Goal: Task Accomplishment & Management: Complete application form

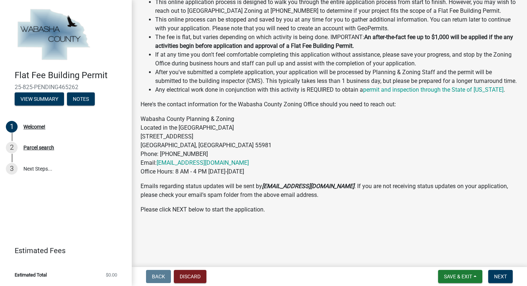
scroll to position [171, 0]
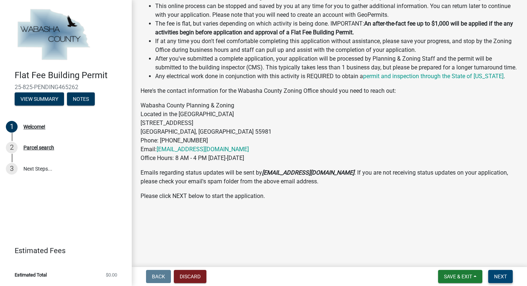
click at [502, 278] on span "Next" at bounding box center [500, 277] width 13 height 6
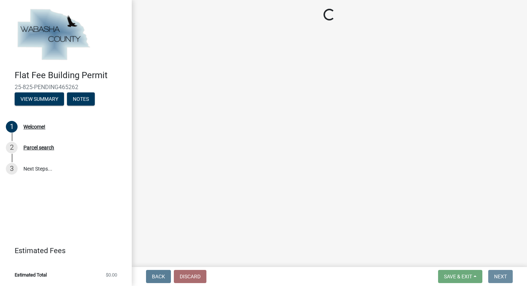
scroll to position [0, 0]
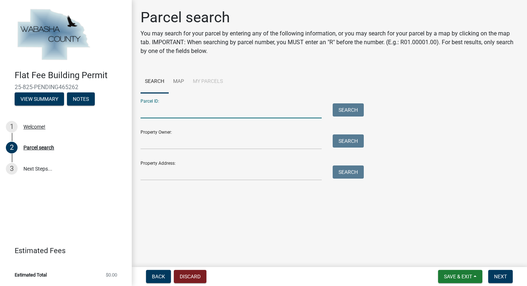
click at [221, 108] on input "Parcel ID:" at bounding box center [231, 111] width 181 height 15
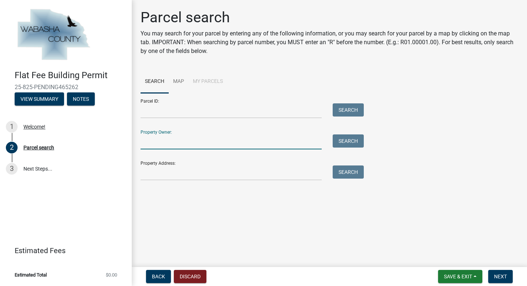
click at [208, 138] on input "Property Owner:" at bounding box center [231, 142] width 181 height 15
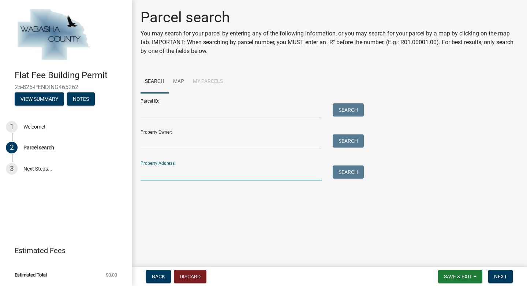
click at [190, 170] on input "Property Address:" at bounding box center [231, 173] width 181 height 15
type input "[STREET_ADDRESS]"
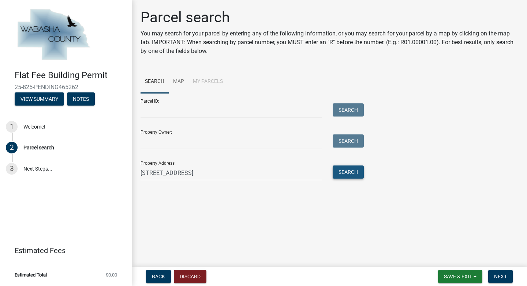
click at [356, 177] on button "Search" at bounding box center [348, 172] width 31 height 13
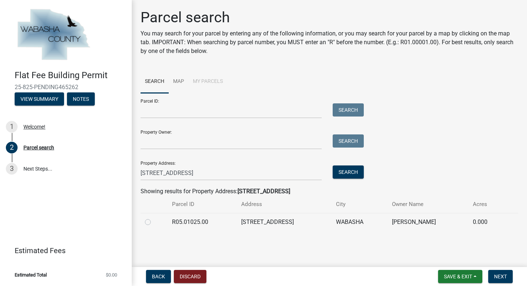
click at [321, 219] on td "[STREET_ADDRESS]" at bounding box center [284, 222] width 95 height 18
click at [154, 218] on label at bounding box center [154, 218] width 0 height 0
click at [154, 223] on input "radio" at bounding box center [156, 220] width 5 height 5
radio input "true"
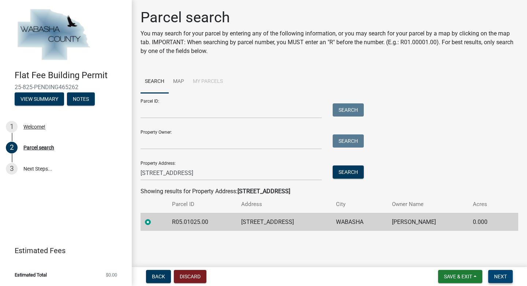
click at [503, 277] on span "Next" at bounding box center [500, 277] width 13 height 6
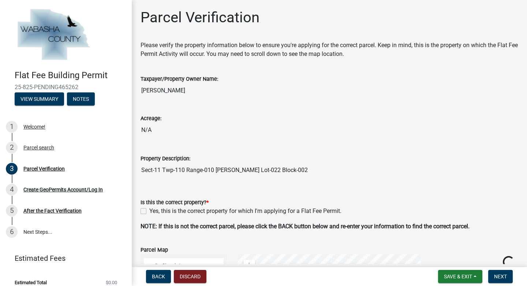
click at [149, 211] on label "Yes, this is the correct property for which I'm applying for a Flat Fee Permit." at bounding box center [245, 211] width 192 height 9
click at [149, 211] on input "Yes, this is the correct property for which I'm applying for a Flat Fee Permit." at bounding box center [151, 209] width 5 height 5
checkbox input "true"
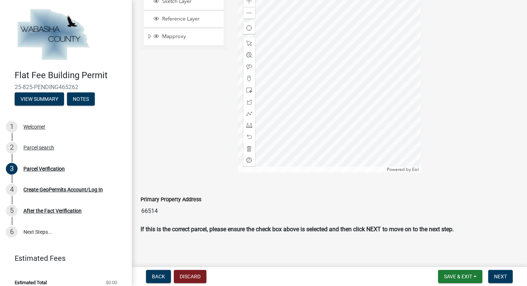
scroll to position [269, 0]
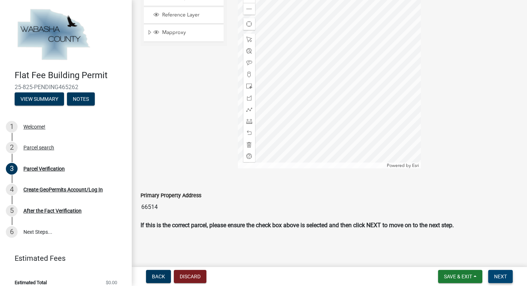
click at [497, 280] on span "Next" at bounding box center [500, 277] width 13 height 6
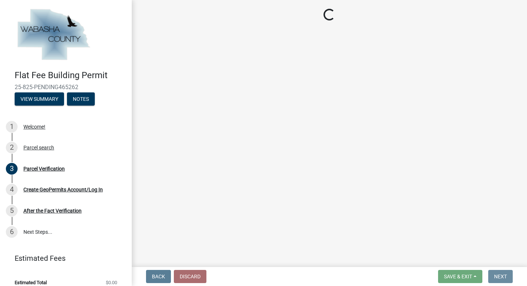
scroll to position [0, 0]
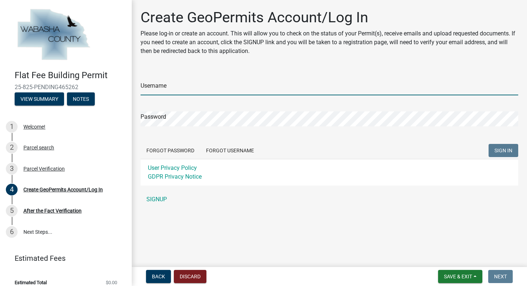
type input "rennerroofing"
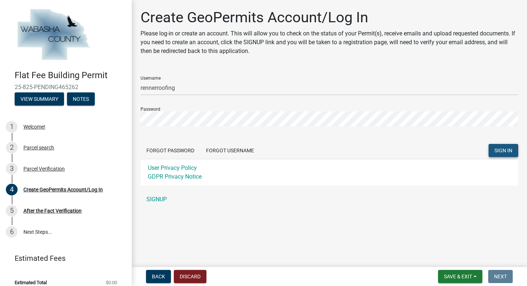
click at [506, 146] on button "SIGN IN" at bounding box center [503, 150] width 30 height 13
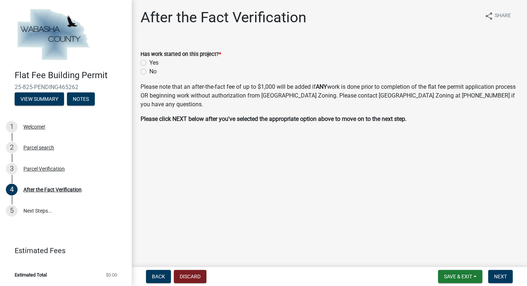
click at [149, 70] on label "No" at bounding box center [152, 71] width 7 height 9
click at [149, 70] on input "No" at bounding box center [151, 69] width 5 height 5
radio input "true"
click at [505, 282] on button "Next" at bounding box center [500, 276] width 25 height 13
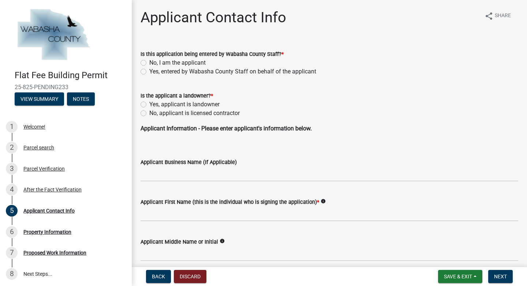
click at [149, 62] on label "No, I am the applicant" at bounding box center [177, 63] width 56 height 9
click at [149, 62] on input "No, I am the applicant" at bounding box center [151, 61] width 5 height 5
radio input "true"
click at [148, 115] on div "No, applicant is licensed contractor" at bounding box center [330, 113] width 378 height 9
click at [149, 112] on label "No, applicant is licensed contractor" at bounding box center [194, 113] width 90 height 9
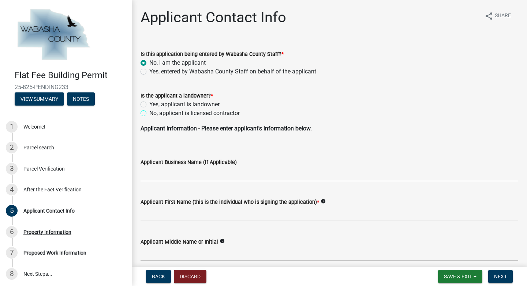
click at [149, 112] on input "No, applicant is licensed contractor" at bounding box center [151, 111] width 5 height 5
radio input "true"
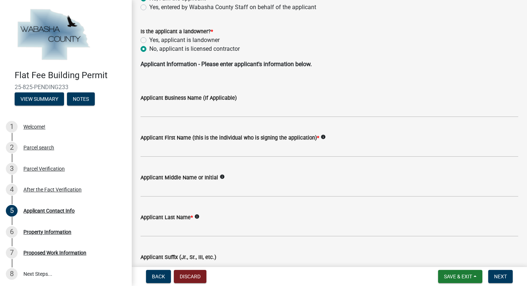
scroll to position [65, 0]
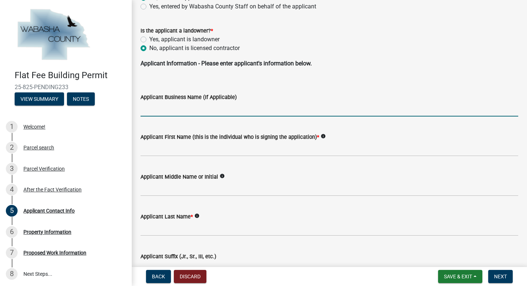
click at [201, 112] on input "Applicant Business Name (If Applicable)" at bounding box center [330, 109] width 378 height 15
type input "[PERSON_NAME] Roofing"
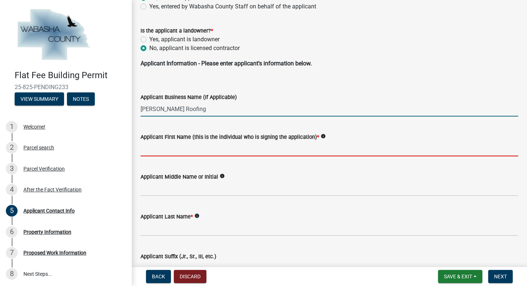
click at [182, 156] on input "Applicant First Name (this is the individual who is signing the application) *" at bounding box center [330, 149] width 378 height 15
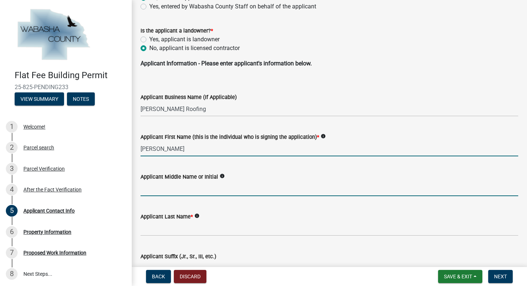
click at [152, 183] on input "Applicant Middle Name or Initial" at bounding box center [330, 188] width 378 height 15
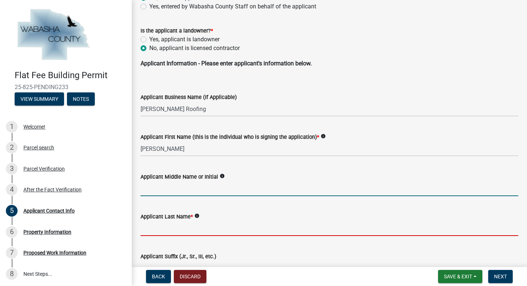
click at [167, 226] on input "Applicant Last Name *" at bounding box center [330, 228] width 378 height 15
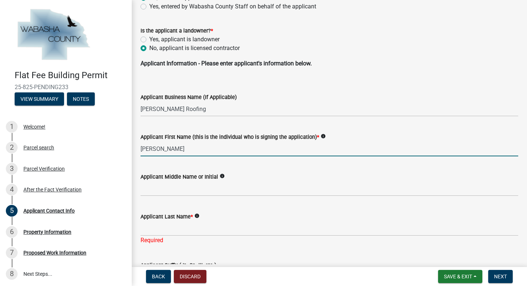
click at [197, 151] on input "[PERSON_NAME]" at bounding box center [330, 149] width 378 height 15
type input "[PERSON_NAME]"
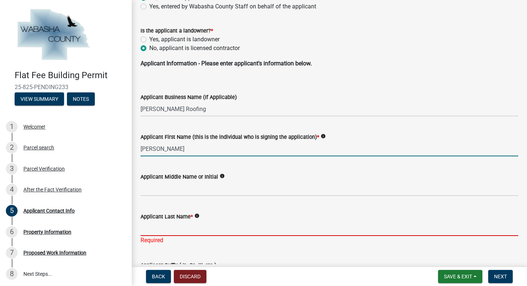
click at [194, 229] on input "Applicant Last Name *" at bounding box center [330, 228] width 378 height 15
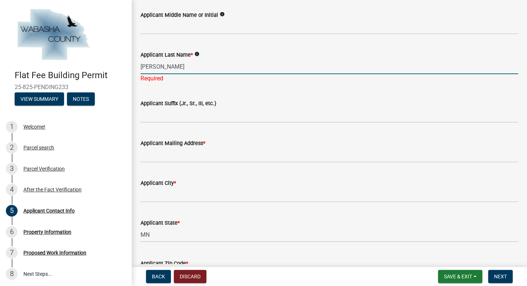
scroll to position [228, 0]
type input "[PERSON_NAME]"
click at [205, 191] on input "Applicant City *" at bounding box center [330, 194] width 378 height 15
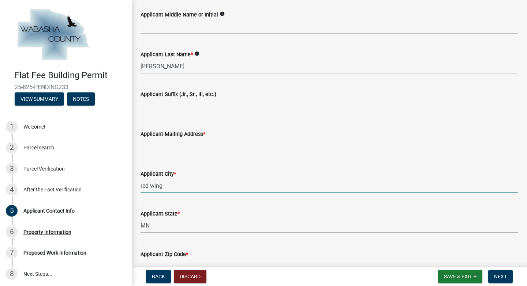
type input "red wing"
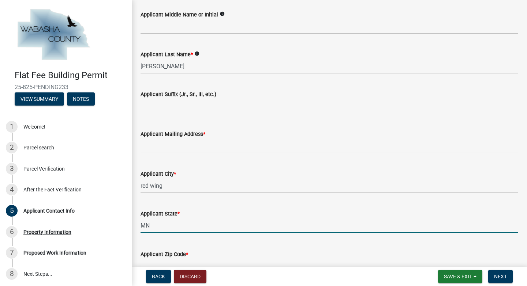
click at [188, 225] on input "MN" at bounding box center [330, 225] width 378 height 15
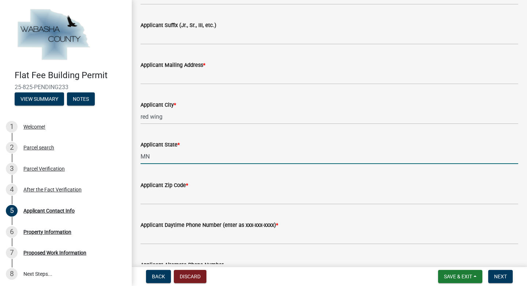
scroll to position [299, 0]
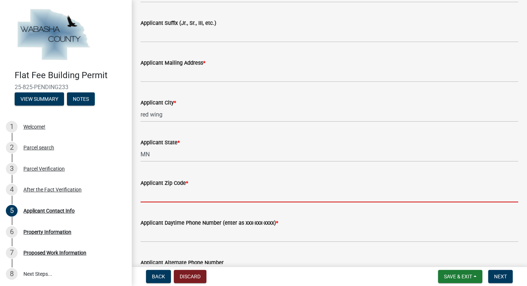
click at [193, 196] on input "Applicant Zip Code *" at bounding box center [330, 195] width 378 height 15
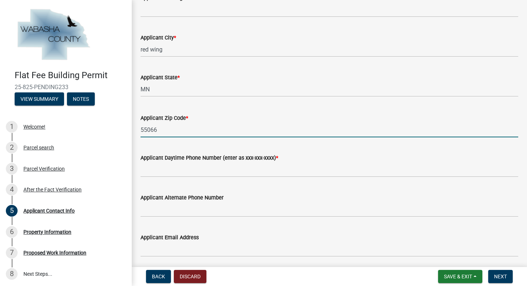
scroll to position [367, 0]
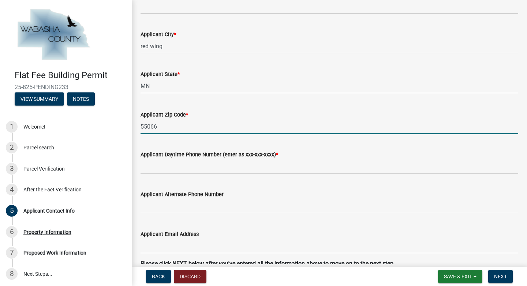
type input "55066"
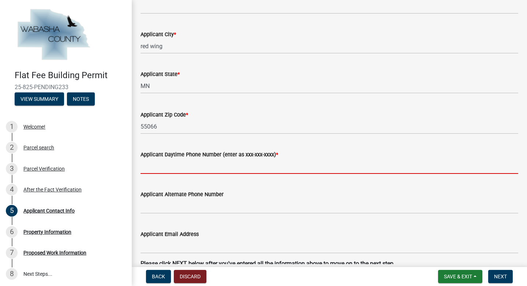
click at [191, 168] on input "Applicant Daytime Phone Number (enter as xxx-xxx-xxxx) *" at bounding box center [330, 166] width 378 height 15
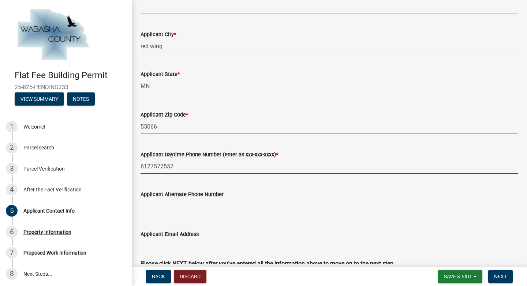
scroll to position [406, 0]
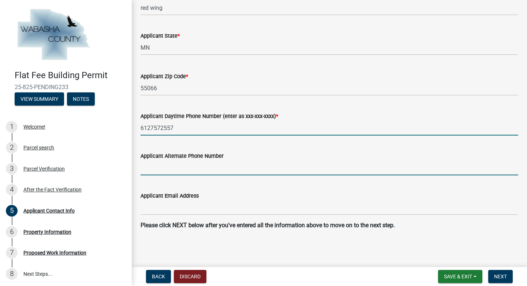
click at [203, 164] on form "Applicant Alternate Phone Number" at bounding box center [330, 164] width 378 height 24
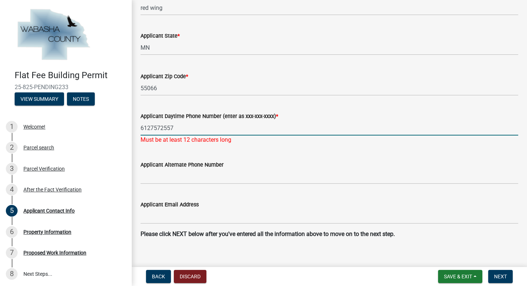
click at [177, 129] on input "6127572557" at bounding box center [330, 128] width 378 height 15
drag, startPoint x: 150, startPoint y: 128, endPoint x: 157, endPoint y: 142, distance: 14.7
click at [150, 128] on input "6127572557" at bounding box center [330, 128] width 378 height 15
click at [161, 124] on input "612-7572557" at bounding box center [330, 128] width 378 height 15
click at [162, 127] on input "612-7572557" at bounding box center [330, 128] width 378 height 15
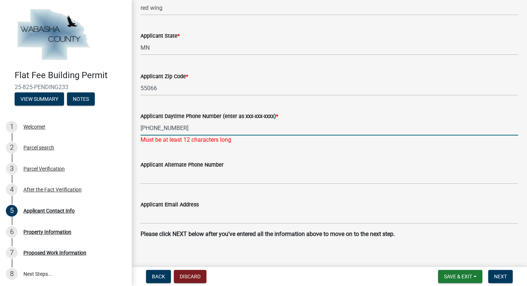
type input "[PHONE_NUMBER]"
click at [210, 166] on form "Applicant Alternate Phone Number" at bounding box center [330, 173] width 378 height 24
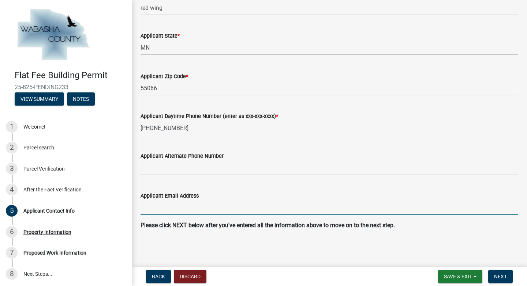
click at [235, 202] on input "Applicant Email Address" at bounding box center [330, 208] width 378 height 15
type input "[EMAIL_ADDRESS][DOMAIN_NAME]"
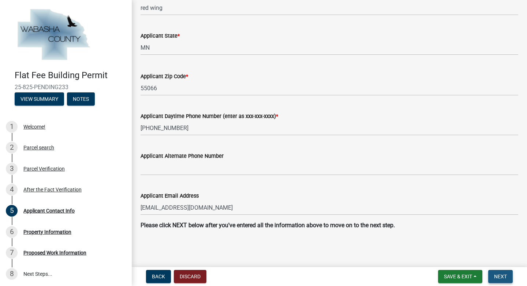
click at [507, 278] on button "Next" at bounding box center [500, 276] width 25 height 13
click at [501, 280] on span "Next" at bounding box center [500, 277] width 13 height 6
click at [501, 277] on span "Next" at bounding box center [500, 277] width 13 height 6
click at [505, 275] on span "Next" at bounding box center [500, 277] width 13 height 6
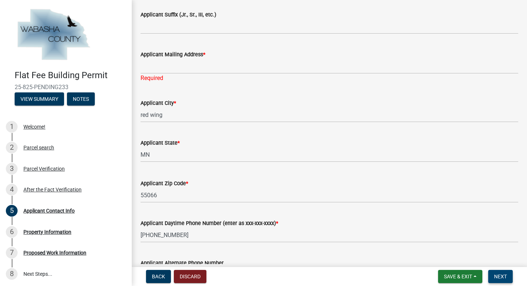
scroll to position [306, 0]
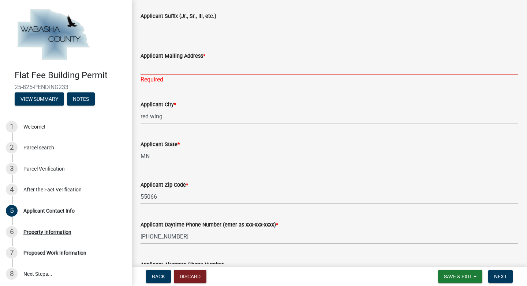
click at [240, 69] on input "Applicant Mailing Address *" at bounding box center [330, 67] width 378 height 15
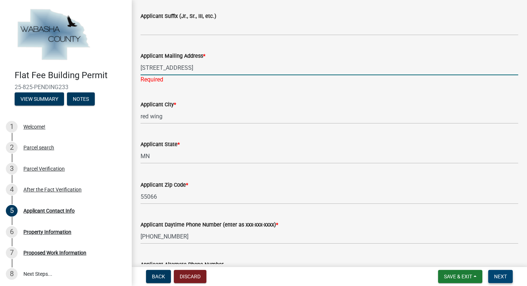
type input "[STREET_ADDRESS]"
click at [505, 279] on span "Next" at bounding box center [500, 277] width 13 height 6
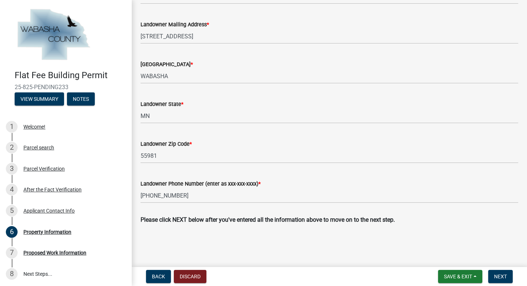
scroll to position [299, 0]
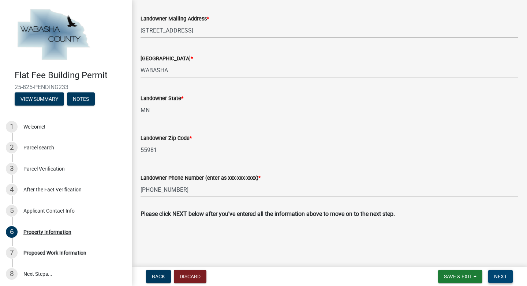
click at [505, 277] on span "Next" at bounding box center [500, 277] width 13 height 6
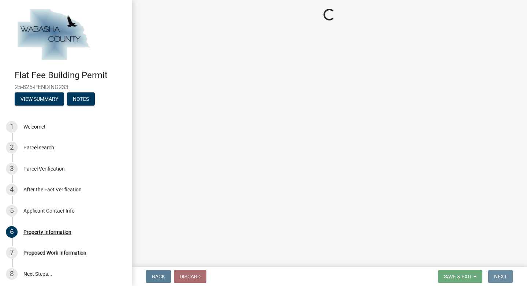
scroll to position [0, 0]
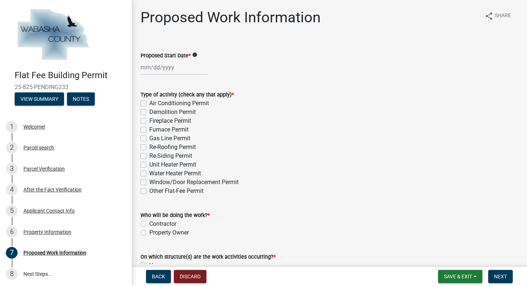
click at [149, 147] on label "Re-Roofing Permit" at bounding box center [172, 147] width 46 height 9
click at [149, 147] on input "Re-Roofing Permit" at bounding box center [151, 145] width 5 height 5
checkbox input "true"
checkbox input "false"
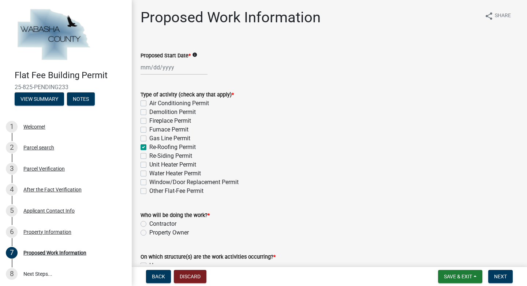
checkbox input "false"
checkbox input "true"
checkbox input "false"
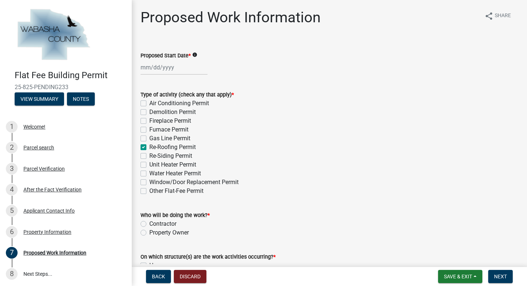
checkbox input "false"
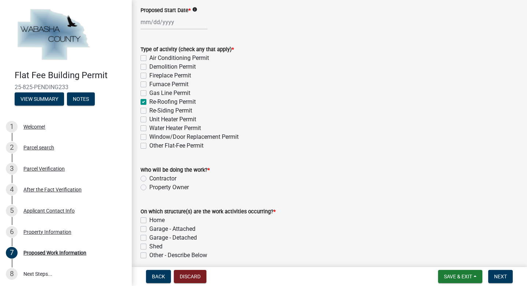
scroll to position [46, 0]
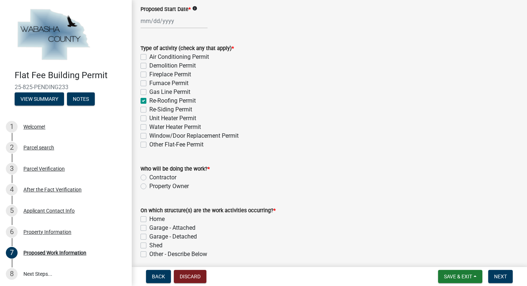
click at [149, 177] on label "Contractor" at bounding box center [162, 177] width 27 height 9
click at [149, 177] on input "Contractor" at bounding box center [151, 175] width 5 height 5
radio input "true"
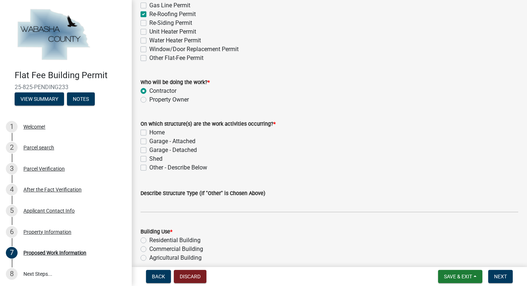
scroll to position [134, 0]
click at [149, 132] on label "Home" at bounding box center [156, 132] width 15 height 9
click at [149, 132] on input "Home" at bounding box center [151, 130] width 5 height 5
checkbox input "true"
checkbox input "false"
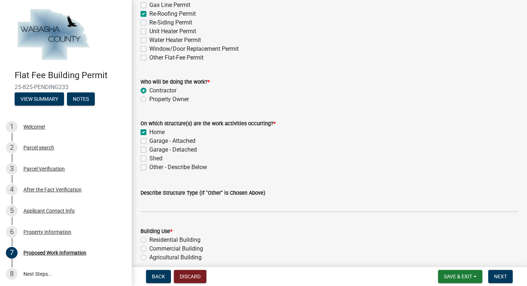
checkbox input "false"
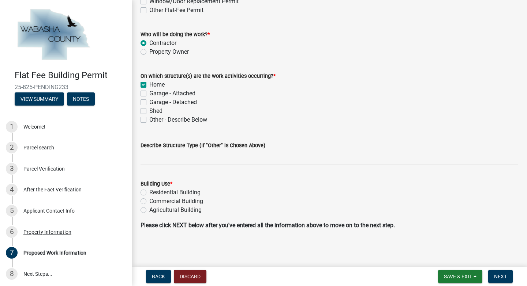
click at [143, 190] on div "Residential Building" at bounding box center [330, 192] width 378 height 9
click at [149, 194] on label "Residential Building" at bounding box center [174, 192] width 51 height 9
click at [149, 193] on input "Residential Building" at bounding box center [151, 190] width 5 height 5
radio input "true"
click at [500, 277] on span "Next" at bounding box center [500, 277] width 13 height 6
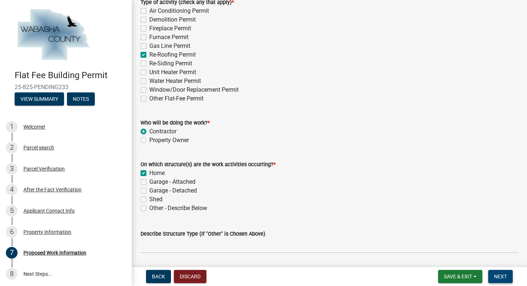
scroll to position [0, 0]
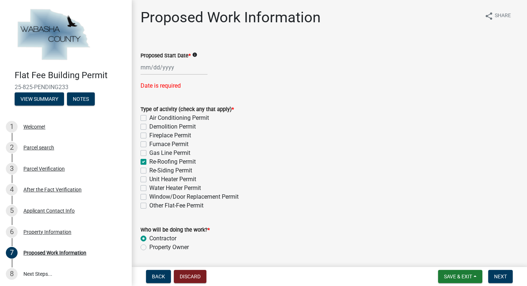
select select "8"
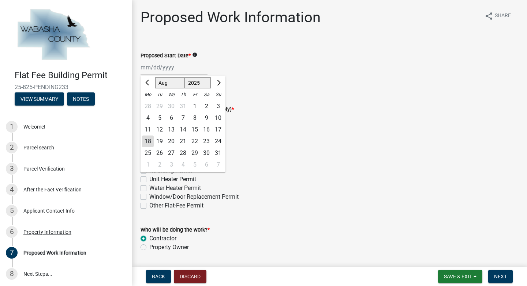
click at [193, 68] on div "Feb Mar Apr May Jun [DATE] Aug Sep Oct Nov [DATE] 2026 Mo Tu We Th Fr Sa Su 28 …" at bounding box center [174, 67] width 67 height 15
click at [173, 142] on div "20" at bounding box center [171, 142] width 12 height 12
type input "[DATE]"
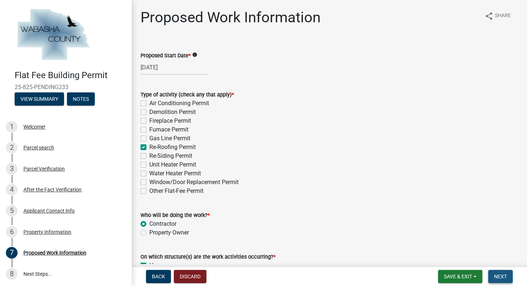
click at [503, 273] on button "Next" at bounding box center [500, 276] width 25 height 13
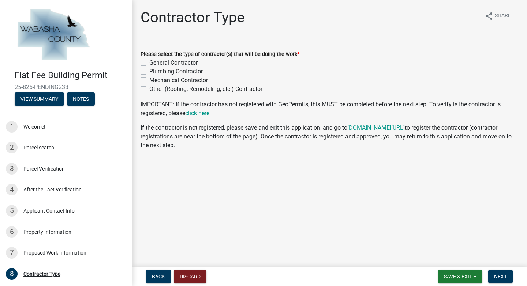
click at [149, 89] on label "Other (Roofing, Remodeling, etc.) Contractor" at bounding box center [205, 89] width 113 height 9
click at [149, 89] on input "Other (Roofing, Remodeling, etc.) Contractor" at bounding box center [151, 87] width 5 height 5
checkbox input "true"
checkbox input "false"
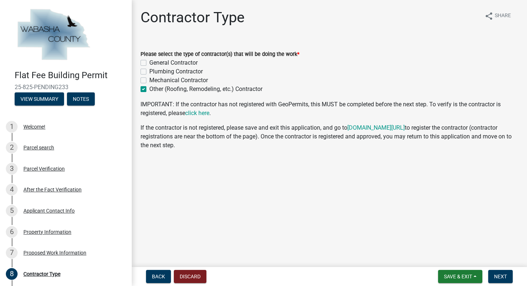
checkbox input "false"
checkbox input "true"
click at [149, 63] on label "General Contractor" at bounding box center [173, 63] width 48 height 9
click at [149, 63] on input "General Contractor" at bounding box center [151, 61] width 5 height 5
checkbox input "true"
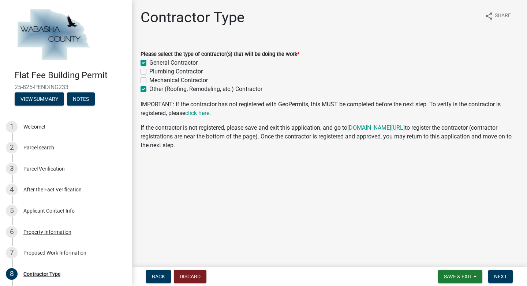
checkbox input "false"
click at [149, 89] on label "Other (Roofing, Remodeling, etc.) Contractor" at bounding box center [205, 89] width 113 height 9
click at [149, 89] on input "Other (Roofing, Remodeling, etc.) Contractor" at bounding box center [151, 87] width 5 height 5
checkbox input "false"
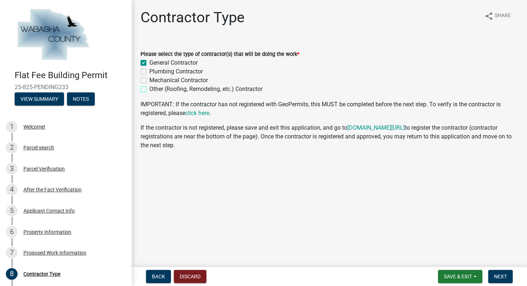
checkbox input "true"
checkbox input "false"
click at [497, 277] on span "Next" at bounding box center [500, 277] width 13 height 6
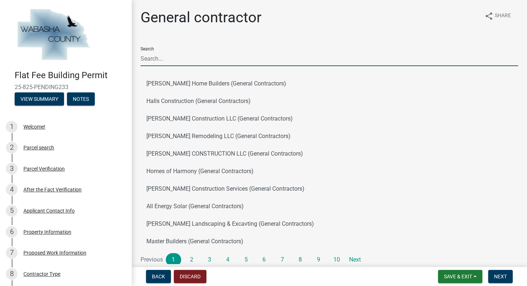
click at [290, 56] on input "Search" at bounding box center [330, 58] width 378 height 15
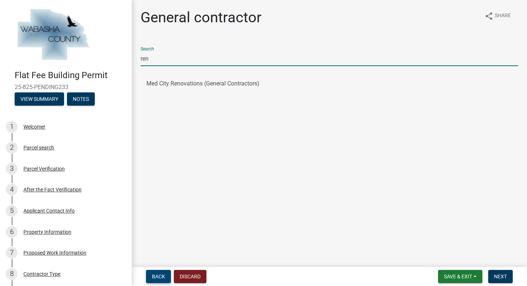
type input "ren"
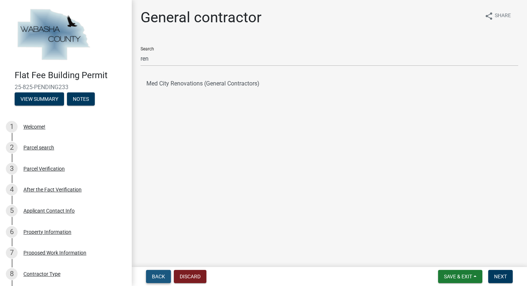
click at [162, 279] on span "Back" at bounding box center [158, 277] width 13 height 6
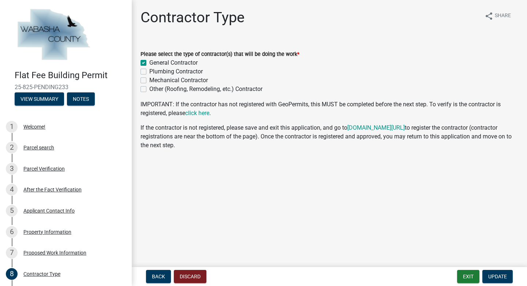
click at [149, 87] on label "Other (Roofing, Remodeling, etc.) Contractor" at bounding box center [205, 89] width 113 height 9
click at [149, 87] on input "Other (Roofing, Remodeling, etc.) Contractor" at bounding box center [151, 87] width 5 height 5
checkbox input "true"
checkbox input "false"
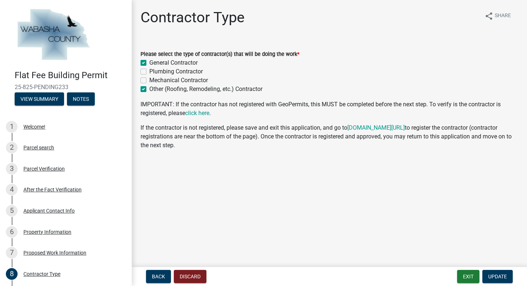
checkbox input "false"
checkbox input "true"
click at [149, 64] on label "General Contractor" at bounding box center [173, 63] width 48 height 9
click at [149, 63] on input "General Contractor" at bounding box center [151, 61] width 5 height 5
checkbox input "false"
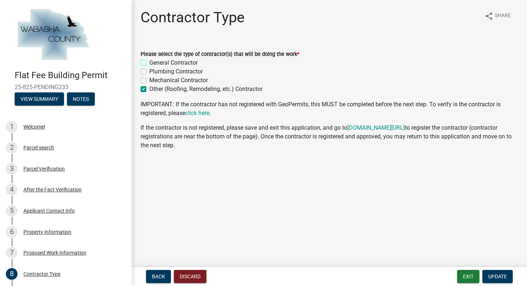
checkbox input "false"
checkbox input "true"
click at [498, 279] on span "Update" at bounding box center [497, 277] width 19 height 6
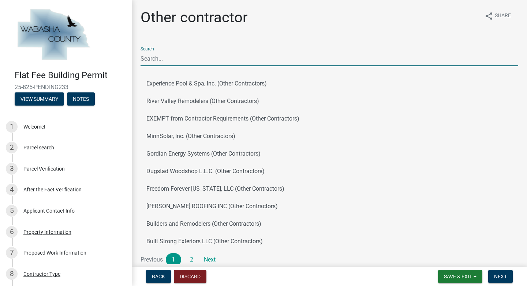
click at [309, 57] on input "Search" at bounding box center [330, 58] width 378 height 15
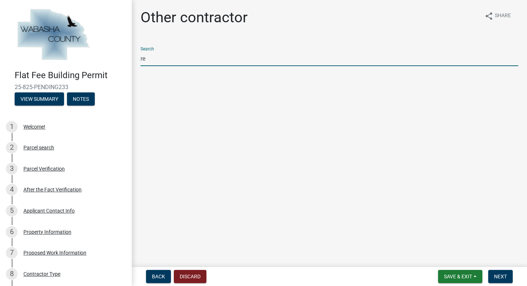
type input "r"
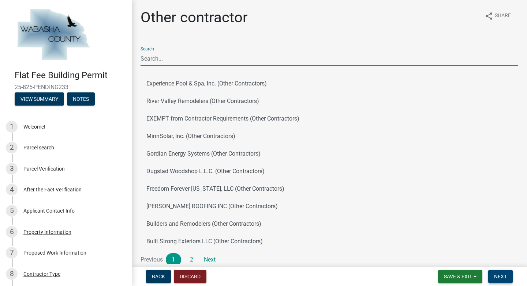
click at [504, 278] on span "Next" at bounding box center [500, 277] width 13 height 6
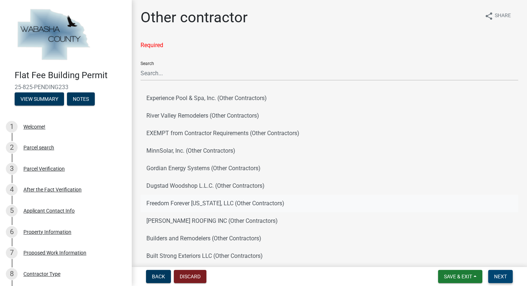
scroll to position [45, 0]
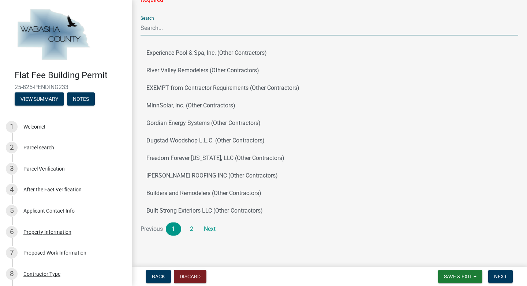
click at [227, 24] on input "Search" at bounding box center [330, 27] width 378 height 15
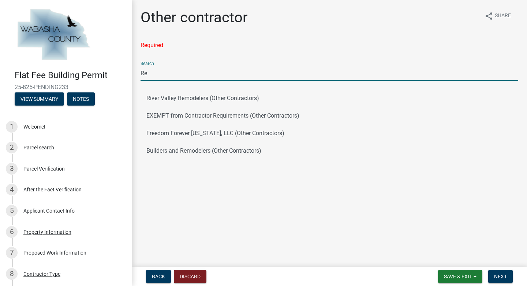
scroll to position [0, 0]
type input "Re"
click at [159, 278] on span "Back" at bounding box center [158, 277] width 13 height 6
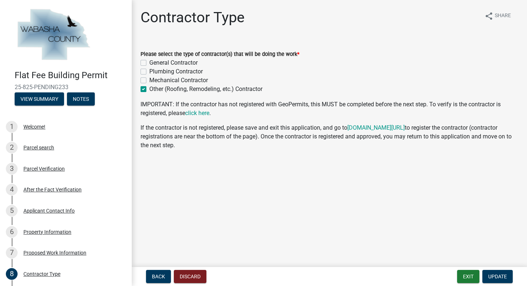
click at [149, 80] on label "Mechanical Contractor" at bounding box center [178, 80] width 59 height 9
click at [149, 80] on input "Mechanical Contractor" at bounding box center [151, 78] width 5 height 5
checkbox input "true"
checkbox input "false"
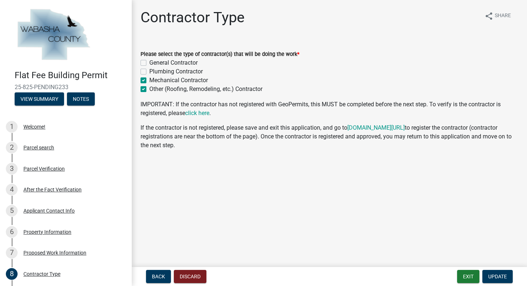
checkbox input "true"
click at [149, 63] on label "General Contractor" at bounding box center [173, 63] width 48 height 9
click at [149, 63] on input "General Contractor" at bounding box center [151, 61] width 5 height 5
checkbox input "true"
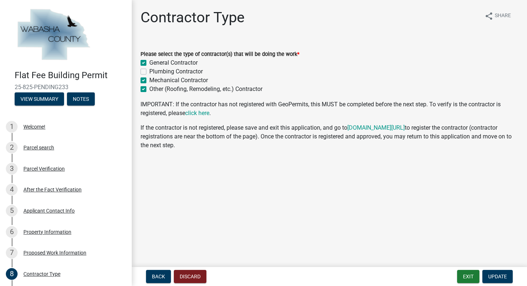
checkbox input "false"
checkbox input "true"
click at [149, 73] on label "Plumbing Contractor" at bounding box center [175, 71] width 53 height 9
click at [149, 72] on input "Plumbing Contractor" at bounding box center [151, 69] width 5 height 5
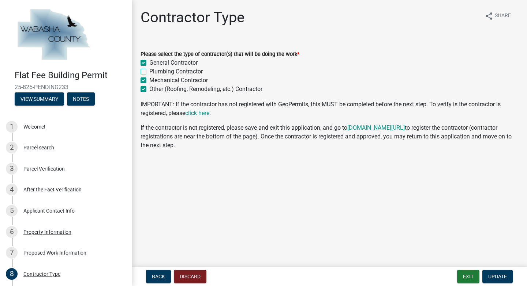
checkbox input "true"
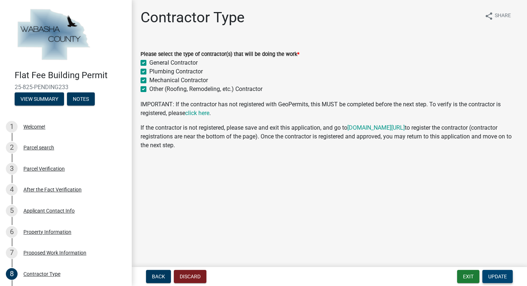
click at [500, 277] on span "Update" at bounding box center [497, 277] width 19 height 6
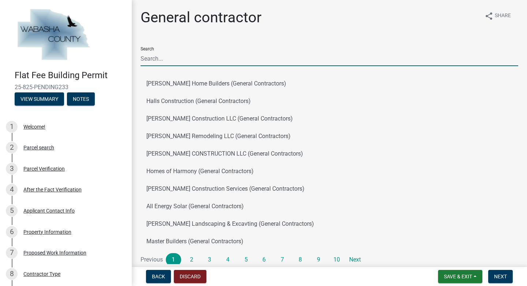
click at [385, 58] on input "Search" at bounding box center [330, 58] width 378 height 15
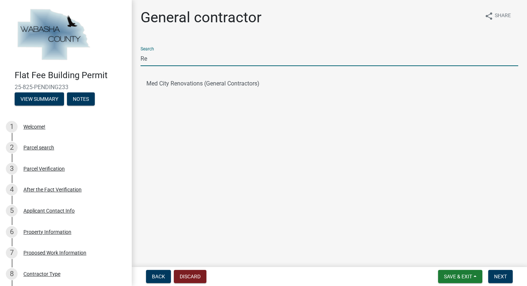
type input "R"
type input "n"
type input "[PERSON_NAME] roofing"
click at [500, 279] on span "Next" at bounding box center [500, 277] width 13 height 6
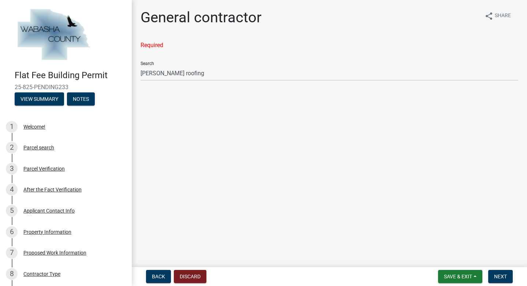
click at [293, 82] on div "Required Search [PERSON_NAME] roofing" at bounding box center [330, 67] width 378 height 52
click at [292, 77] on input "[PERSON_NAME] roofing" at bounding box center [330, 73] width 378 height 15
click at [143, 280] on div "Back Discard Save & Exit Save Save & Exit Next" at bounding box center [329, 276] width 383 height 13
click at [164, 278] on span "Back" at bounding box center [158, 277] width 13 height 6
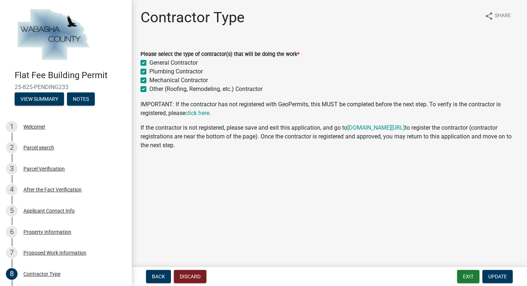
click at [149, 88] on label "Other (Roofing, Remodeling, etc.) Contractor" at bounding box center [205, 89] width 113 height 9
click at [149, 88] on input "Other (Roofing, Remodeling, etc.) Contractor" at bounding box center [151, 87] width 5 height 5
checkbox input "false"
checkbox input "true"
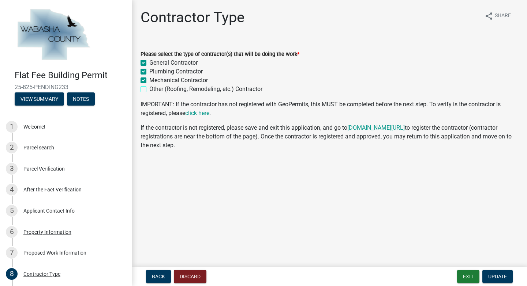
checkbox input "true"
click at [149, 90] on label "Other (Roofing, Remodeling, etc.) Contractor" at bounding box center [205, 89] width 113 height 9
click at [149, 90] on input "Other (Roofing, Remodeling, etc.) Contractor" at bounding box center [151, 87] width 5 height 5
checkbox input "true"
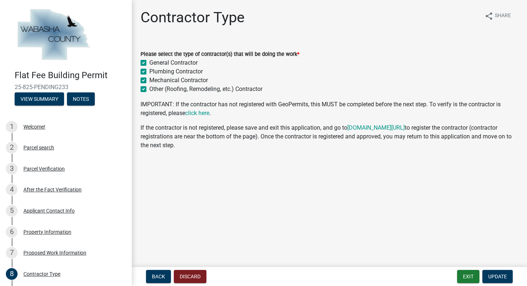
checkbox input "true"
click at [149, 80] on label "Mechanical Contractor" at bounding box center [178, 80] width 59 height 9
click at [149, 80] on input "Mechanical Contractor" at bounding box center [151, 78] width 5 height 5
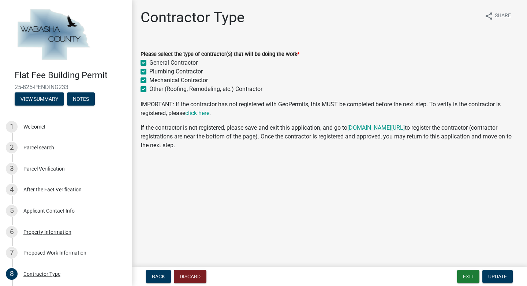
checkbox input "false"
checkbox input "true"
checkbox input "false"
click at [207, 110] on link "click here" at bounding box center [197, 113] width 24 height 7
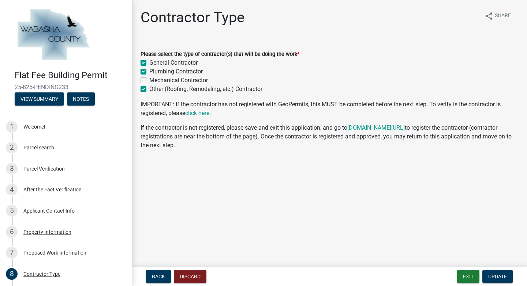
click at [149, 89] on label "Other (Roofing, Remodeling, etc.) Contractor" at bounding box center [205, 89] width 113 height 9
click at [149, 89] on input "Other (Roofing, Remodeling, etc.) Contractor" at bounding box center [151, 87] width 5 height 5
checkbox input "false"
checkbox input "true"
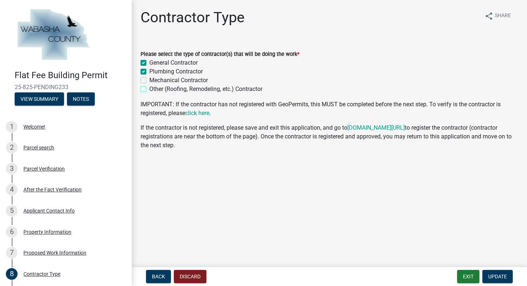
checkbox input "false"
click at [149, 71] on label "Plumbing Contractor" at bounding box center [175, 71] width 53 height 9
click at [149, 71] on input "Plumbing Contractor" at bounding box center [151, 69] width 5 height 5
checkbox input "false"
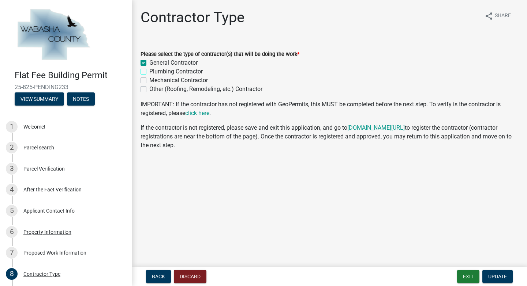
checkbox input "true"
checkbox input "false"
click at [501, 277] on span "Update" at bounding box center [497, 277] width 19 height 6
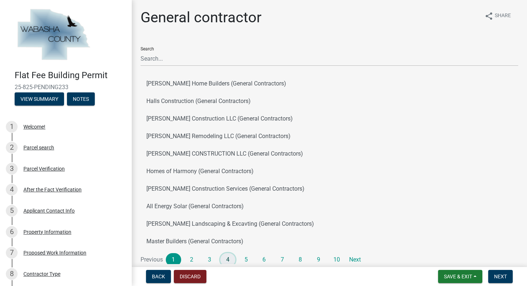
click at [228, 261] on link "4" at bounding box center [227, 260] width 15 height 13
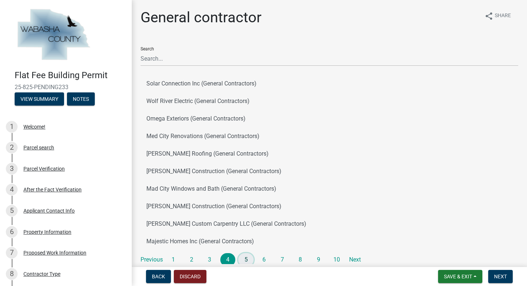
click at [246, 258] on link "5" at bounding box center [245, 260] width 15 height 13
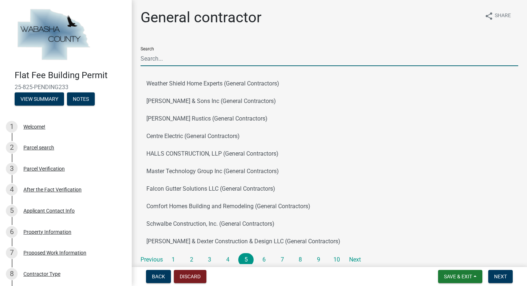
click at [252, 61] on input "Search" at bounding box center [330, 58] width 378 height 15
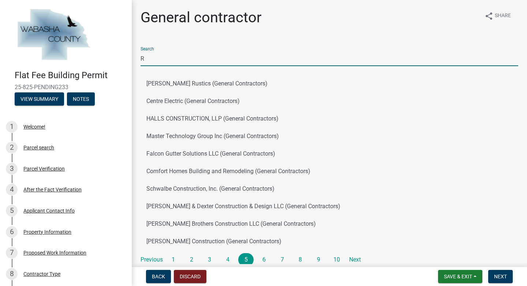
type input "R"
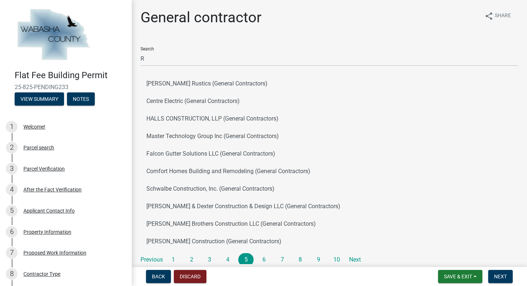
click at [355, 25] on div "General contractor share Share" at bounding box center [330, 20] width 378 height 23
click at [173, 259] on link "1" at bounding box center [173, 260] width 15 height 13
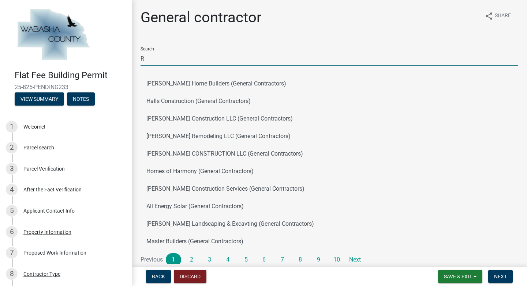
click at [201, 57] on input "R" at bounding box center [330, 58] width 378 height 15
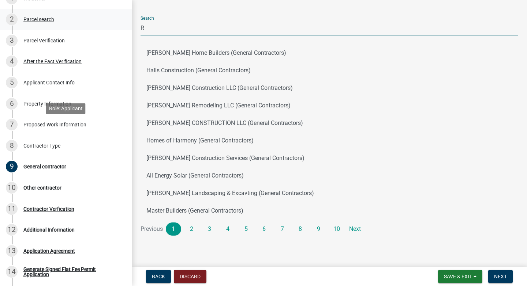
scroll to position [163, 0]
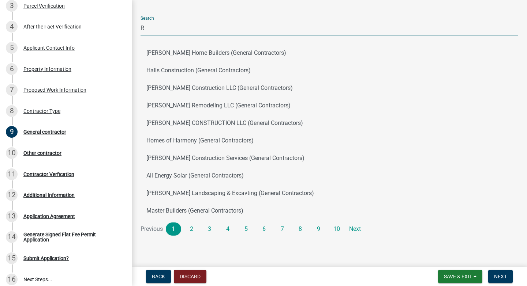
click at [188, 30] on input "R" at bounding box center [330, 27] width 378 height 15
type input "[PERSON_NAME] roofing"
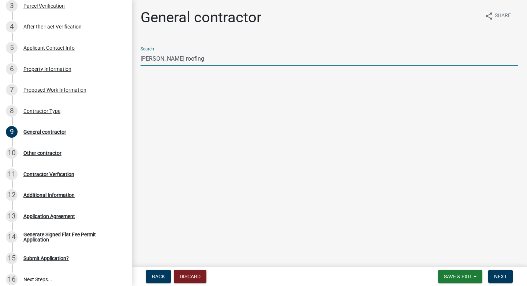
scroll to position [0, 0]
click at [191, 59] on input "[PERSON_NAME] roofing" at bounding box center [330, 58] width 378 height 15
click at [161, 62] on input "[PERSON_NAME] roofing" at bounding box center [330, 58] width 378 height 15
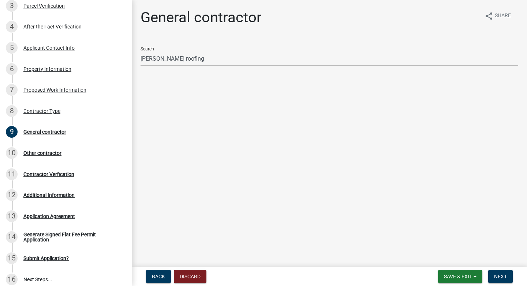
click at [206, 48] on div "Search [PERSON_NAME] roofing" at bounding box center [330, 53] width 378 height 25
click at [504, 276] on span "Next" at bounding box center [500, 277] width 13 height 6
click at [360, 88] on ul at bounding box center [330, 90] width 378 height 6
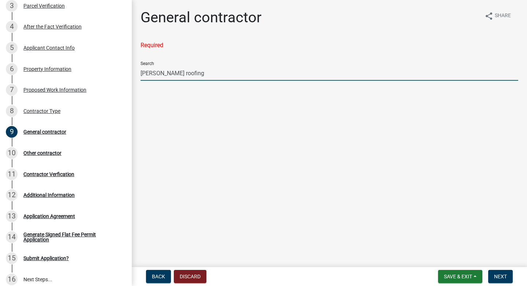
click at [363, 76] on input "[PERSON_NAME] roofing" at bounding box center [330, 73] width 378 height 15
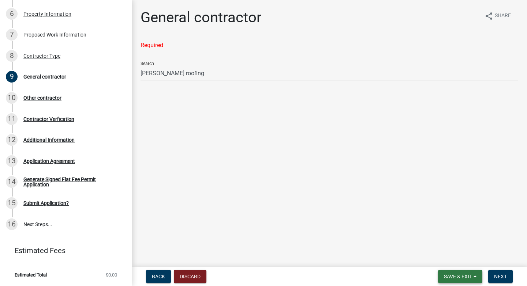
click at [450, 278] on span "Save & Exit" at bounding box center [458, 277] width 28 height 6
click at [457, 241] on button "Save" at bounding box center [453, 241] width 59 height 18
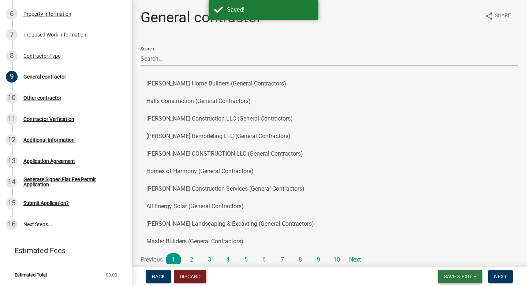
click at [453, 275] on span "Save & Exit" at bounding box center [458, 277] width 28 height 6
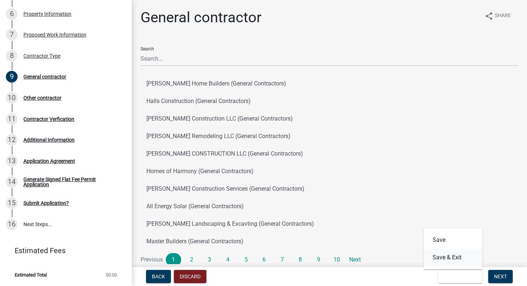
click at [449, 260] on button "Save & Exit" at bounding box center [453, 258] width 59 height 18
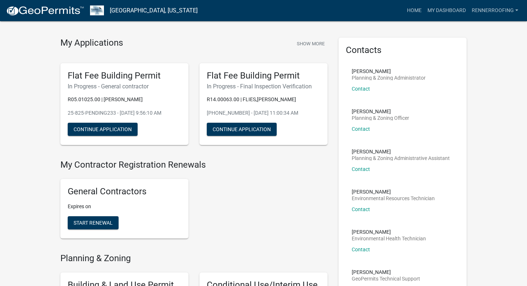
scroll to position [17, 0]
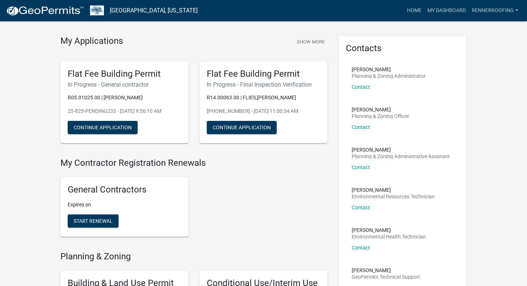
click at [128, 184] on div "General Contractors Expires on Start Renewal" at bounding box center [124, 207] width 128 height 60
click at [107, 225] on button "Start Renewal" at bounding box center [93, 221] width 51 height 13
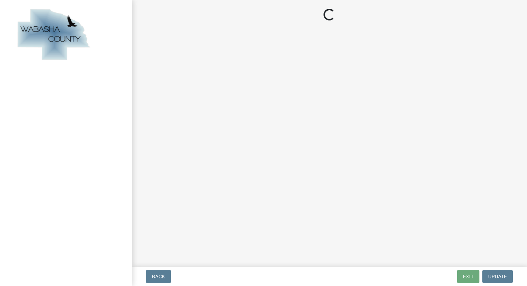
select select "Mn"
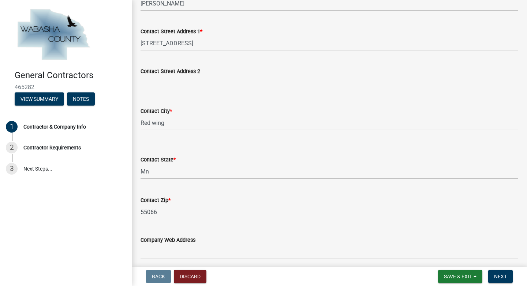
scroll to position [362, 0]
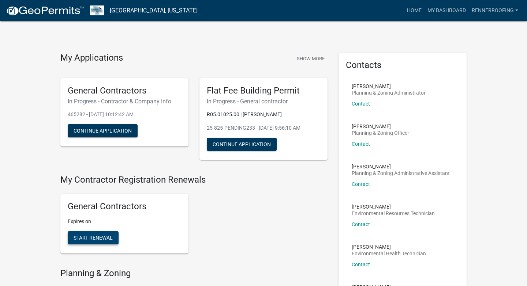
click at [101, 239] on span "Start Renewal" at bounding box center [93, 238] width 39 height 6
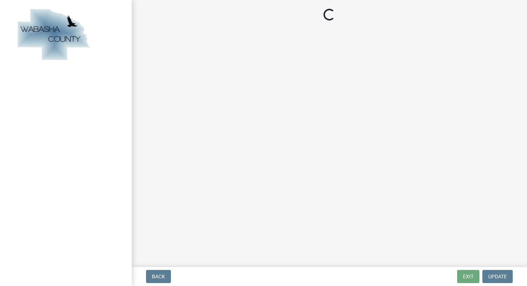
select select "Mn"
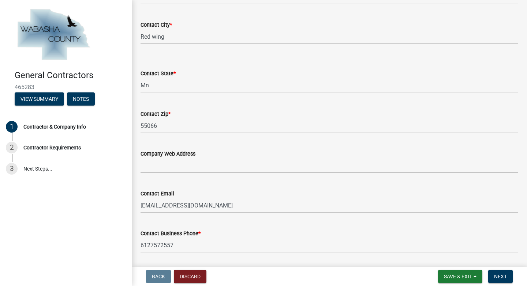
scroll to position [362, 0]
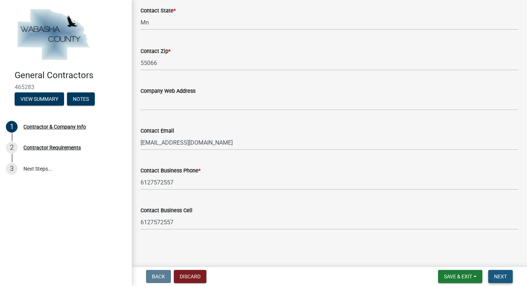
click at [501, 273] on button "Next" at bounding box center [500, 276] width 25 height 13
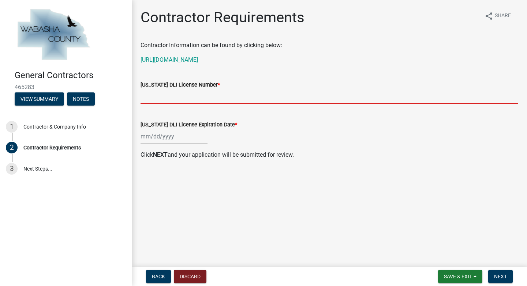
click at [273, 99] on input "[US_STATE] DLI License Number *" at bounding box center [330, 96] width 378 height 15
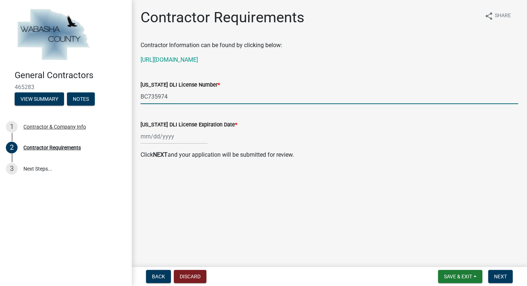
type input "BC735974"
click at [181, 133] on div at bounding box center [174, 136] width 67 height 15
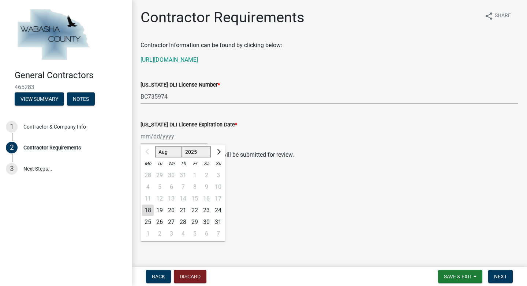
click at [162, 151] on select "Aug Sep Oct Nov Dec" at bounding box center [168, 152] width 27 height 11
click at [221, 151] on button "Next month" at bounding box center [218, 152] width 9 height 12
select select "9"
click at [203, 153] on select "2025 2026 2027 2028 2029" at bounding box center [196, 152] width 29 height 11
select select "2027"
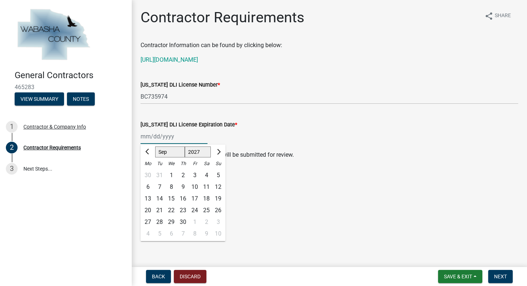
click at [165, 149] on select "Jan Feb Mar Apr May Jun [DATE] Aug Sep Oct Nov Dec" at bounding box center [170, 152] width 30 height 11
select select "3"
click at [160, 223] on div "30" at bounding box center [160, 223] width 12 height 12
type input "[DATE]"
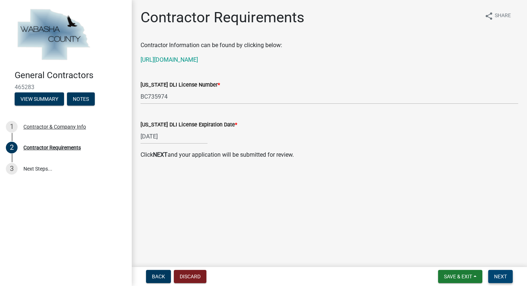
click at [503, 279] on span "Next" at bounding box center [500, 277] width 13 height 6
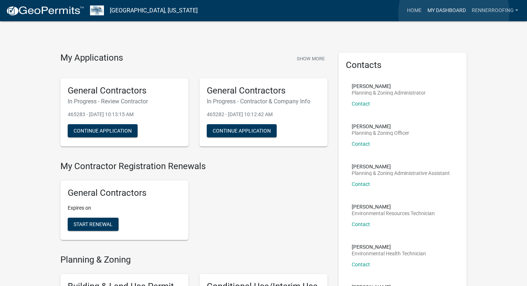
click at [454, 13] on link "My Dashboard" at bounding box center [446, 11] width 44 height 14
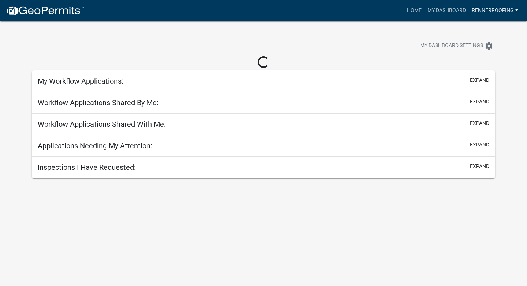
click at [482, 10] on link "rennerroofing" at bounding box center [495, 11] width 52 height 14
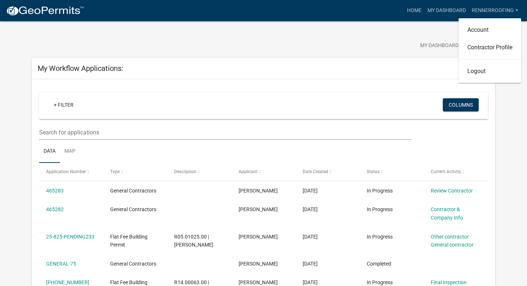
click at [370, 53] on div "My Dashboard Settings settings" at bounding box center [402, 47] width 198 height 16
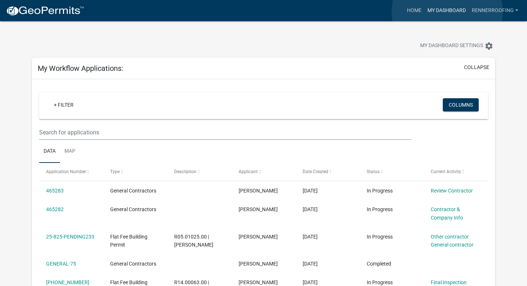
click at [447, 12] on link "My Dashboard" at bounding box center [446, 11] width 44 height 14
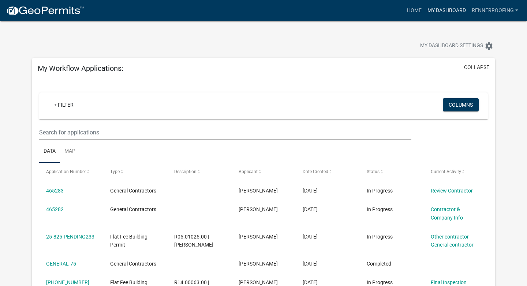
click at [449, 7] on link "My Dashboard" at bounding box center [446, 11] width 44 height 14
